Goal: Book appointment/travel/reservation

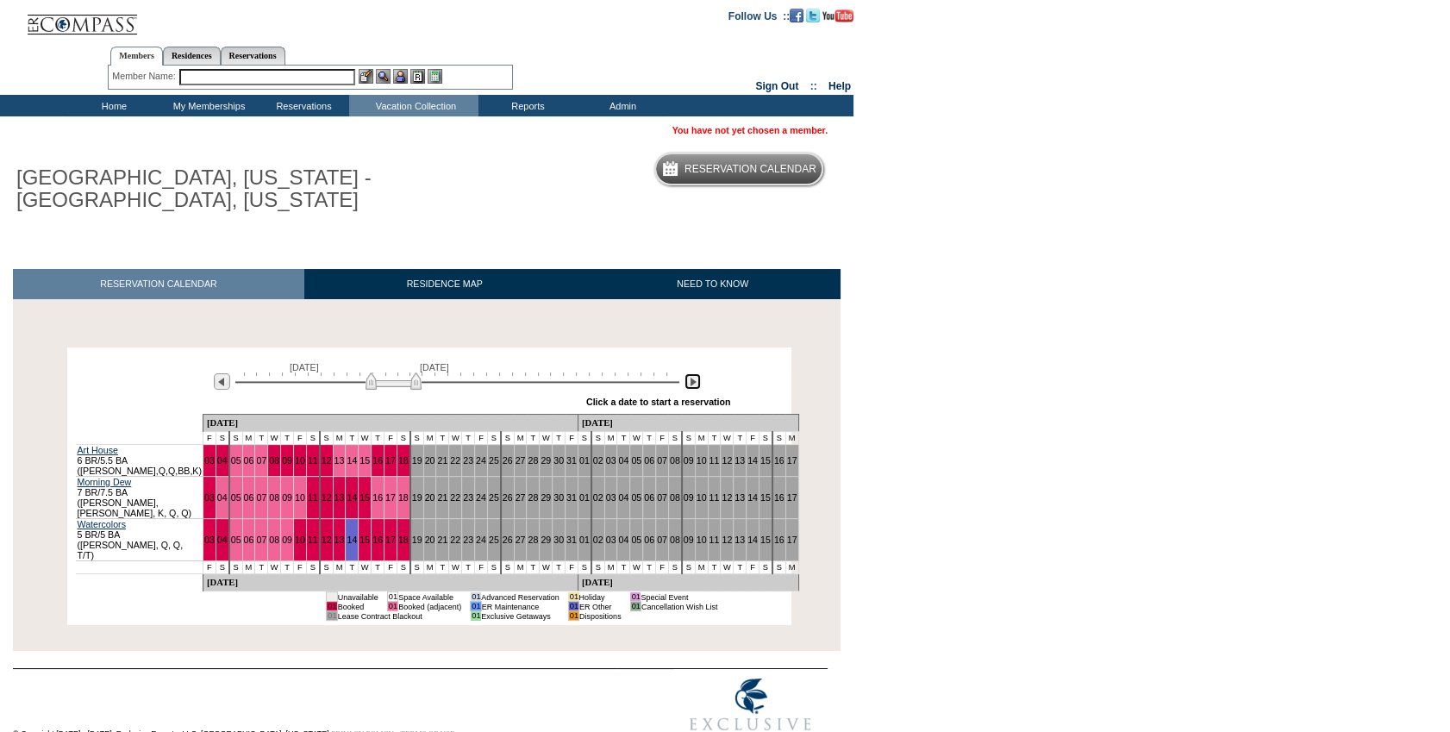
click at [690, 386] on img at bounding box center [692, 381] width 16 height 16
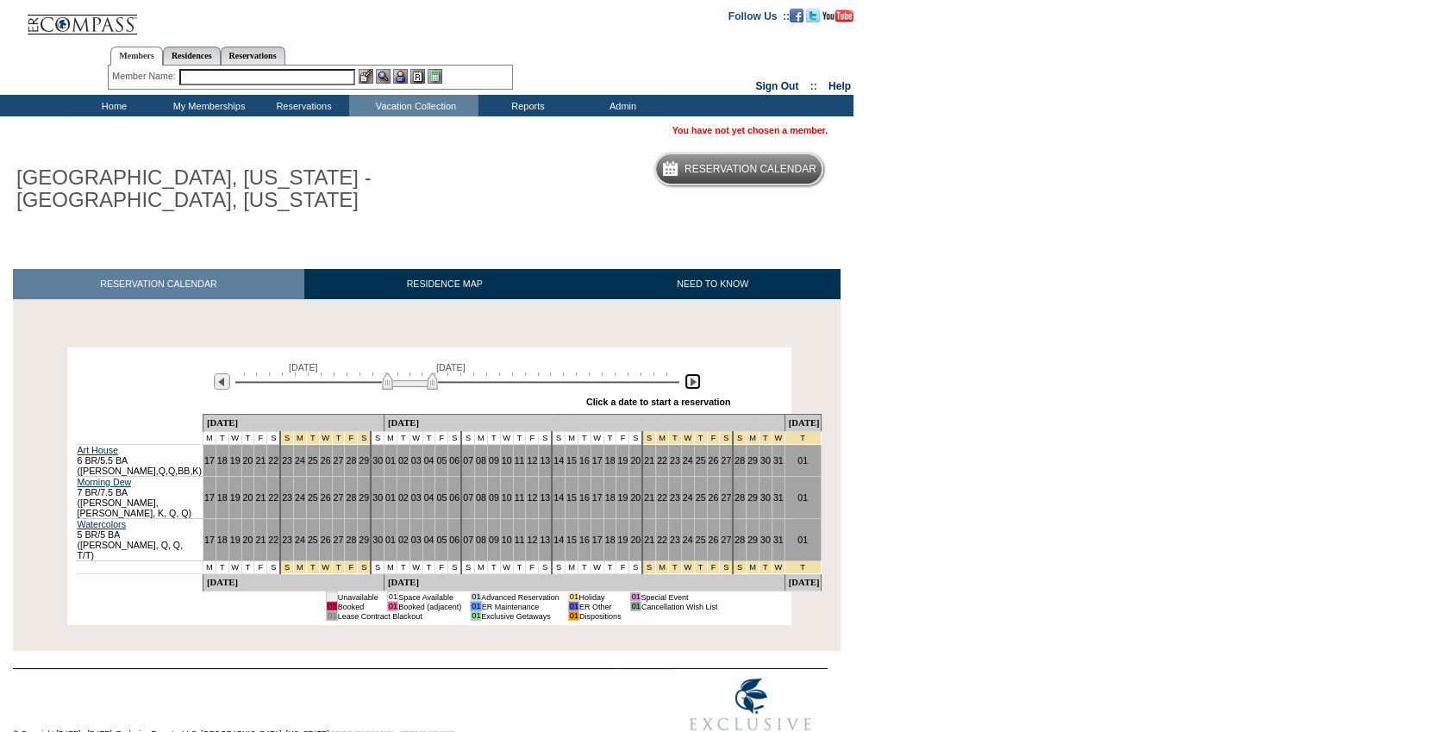
click at [690, 386] on img at bounding box center [692, 381] width 16 height 16
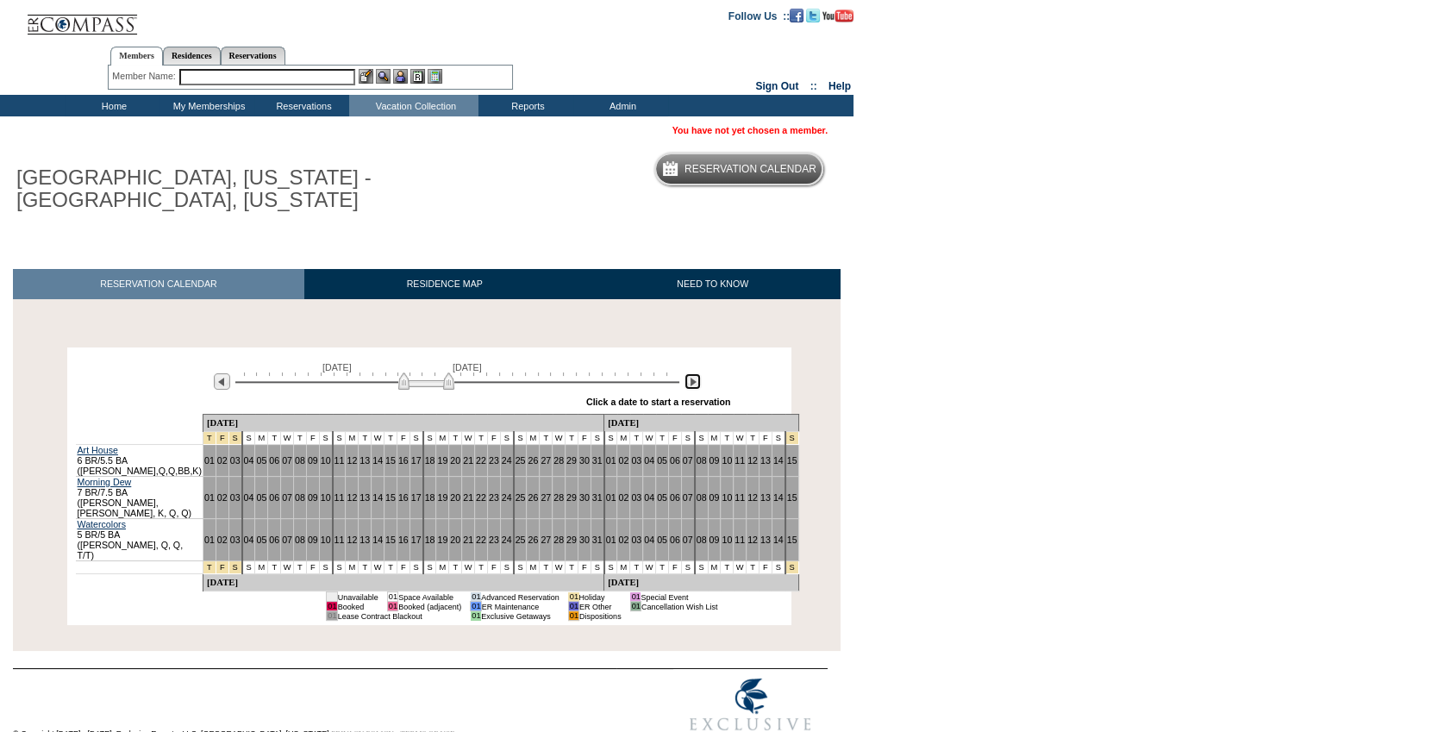
click at [690, 386] on img at bounding box center [692, 381] width 16 height 16
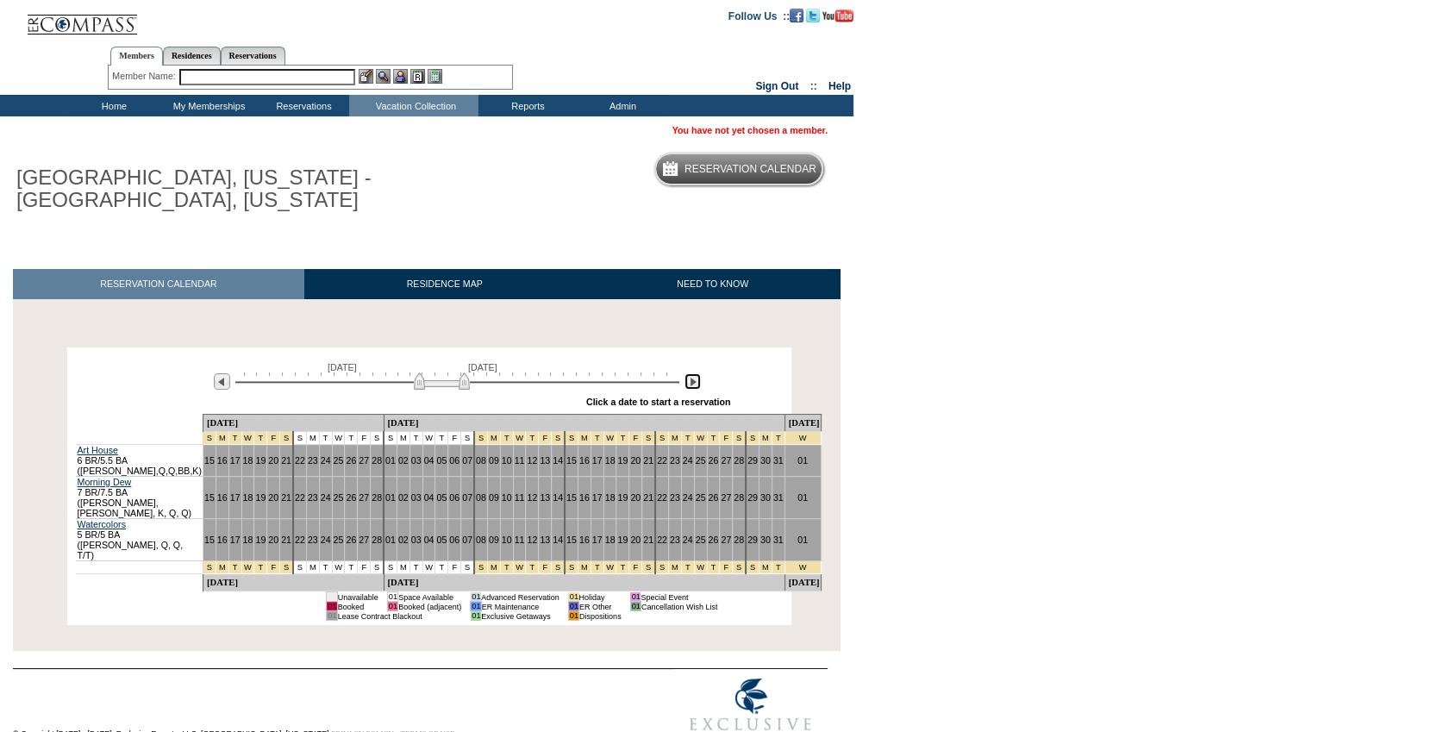
click at [690, 386] on img at bounding box center [692, 381] width 16 height 16
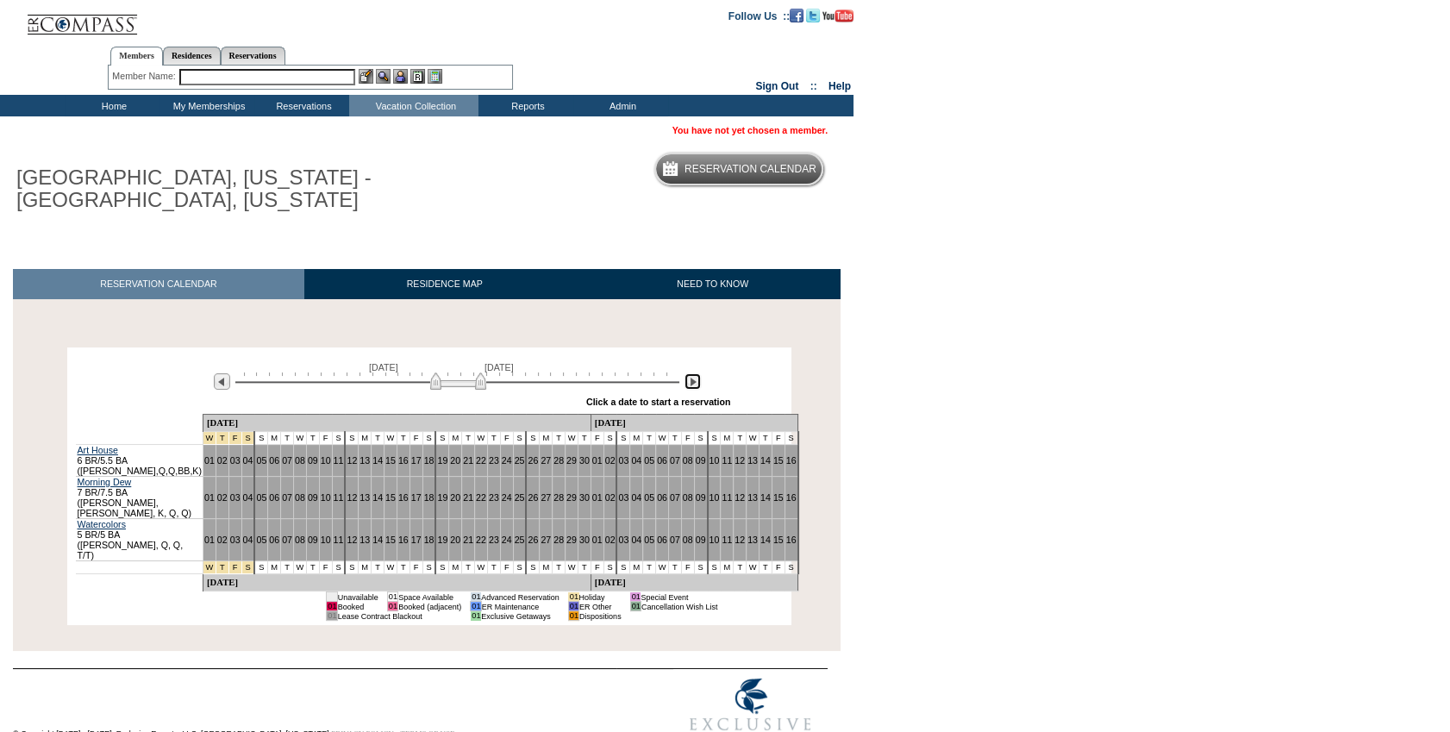
click at [690, 386] on img at bounding box center [692, 381] width 16 height 16
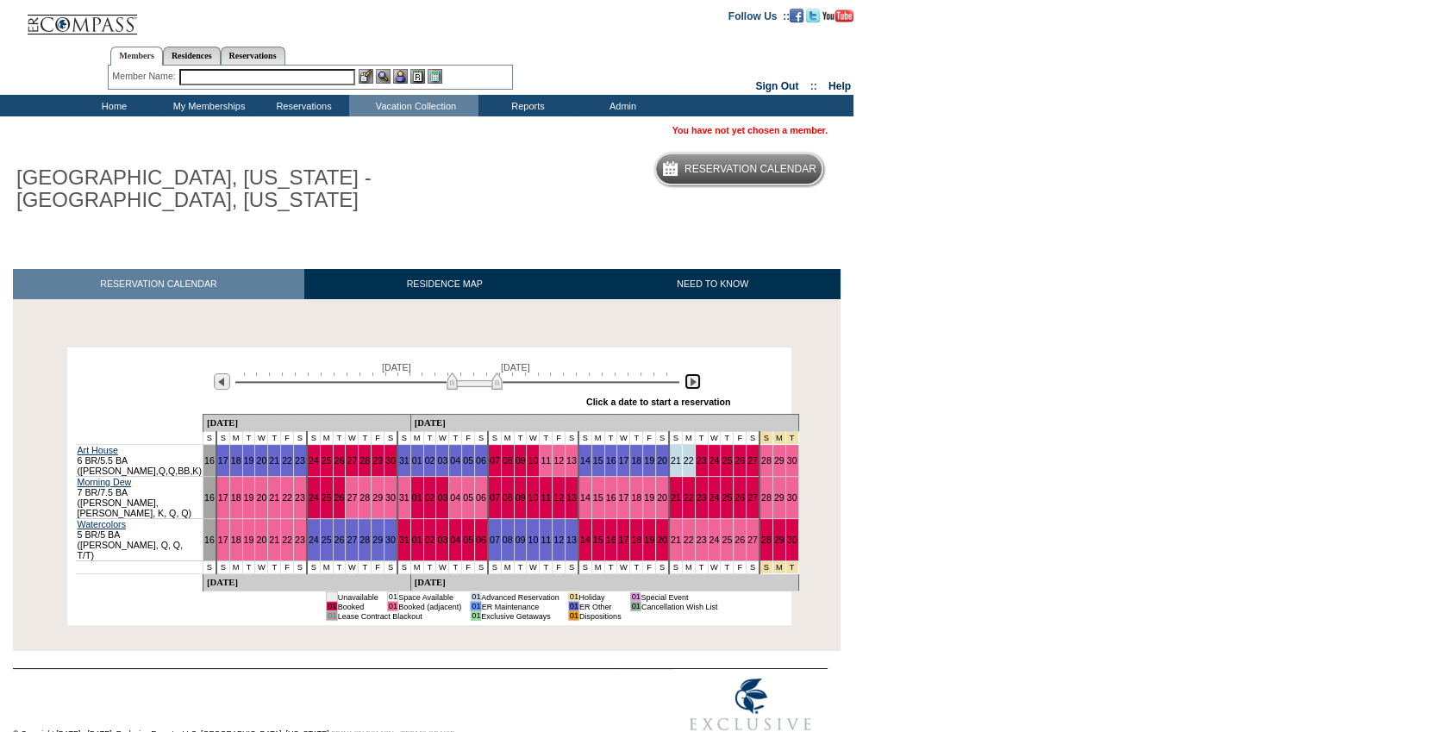
click at [690, 386] on img at bounding box center [692, 381] width 16 height 16
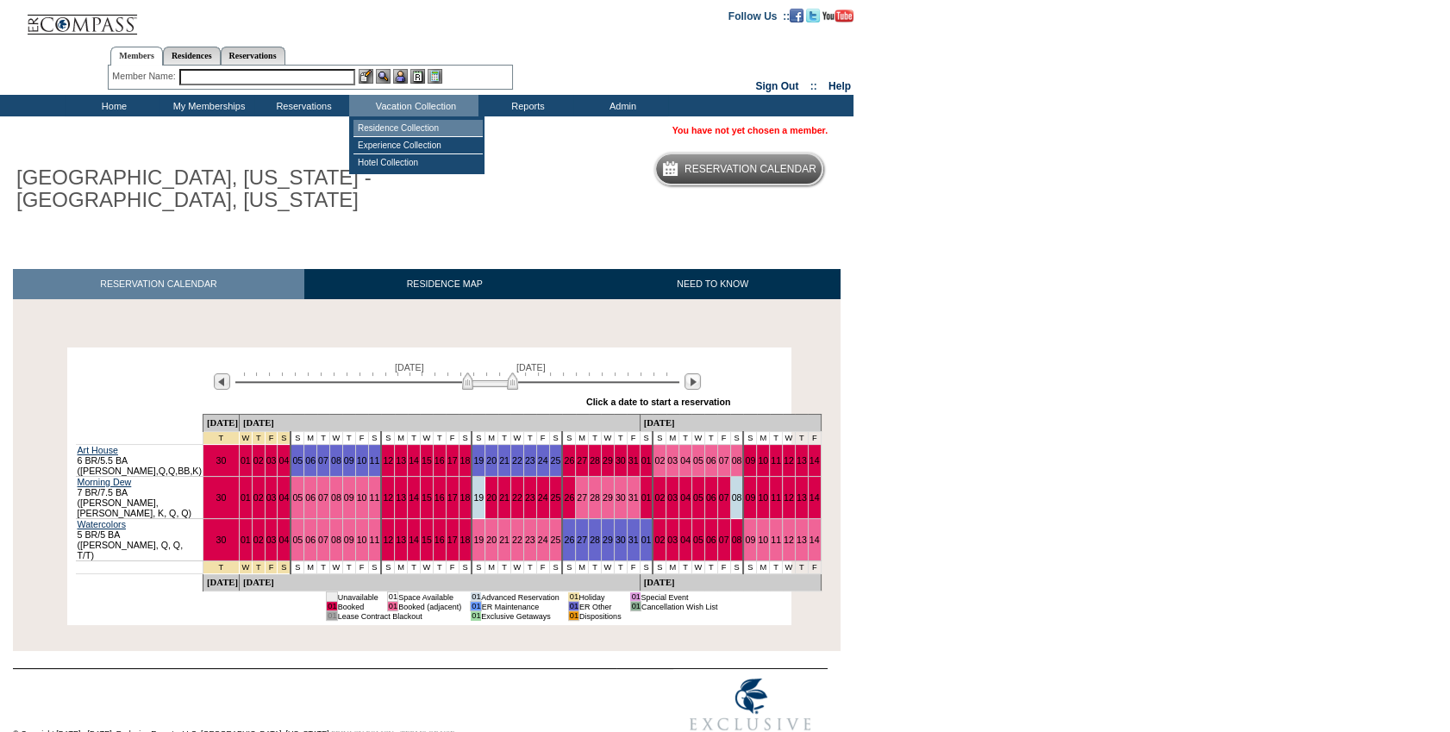
click at [412, 130] on td "Residence Collection" at bounding box center [417, 128] width 129 height 17
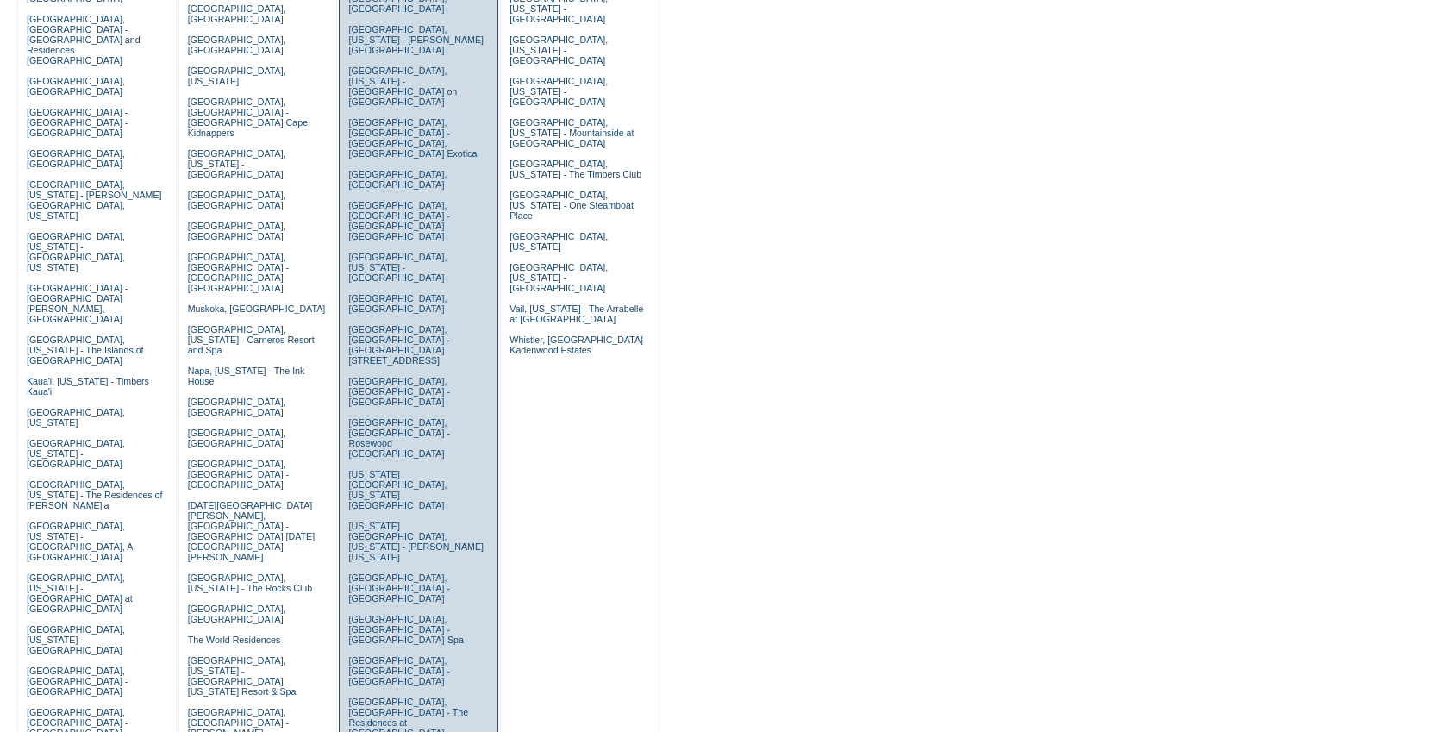
scroll to position [313, 0]
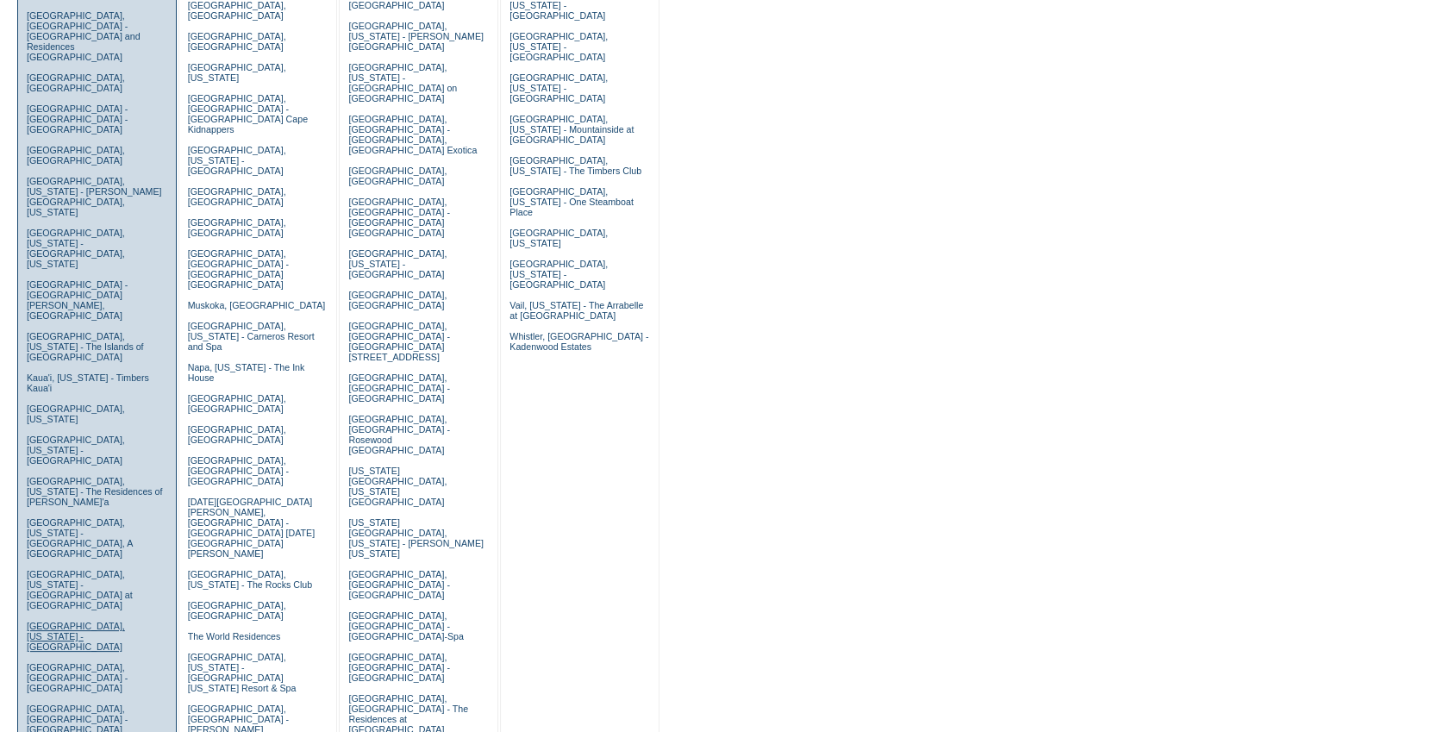
click at [49, 621] on link "[GEOGRAPHIC_DATA], [US_STATE] - [GEOGRAPHIC_DATA]" at bounding box center [76, 636] width 98 height 31
